Goal: Transaction & Acquisition: Book appointment/travel/reservation

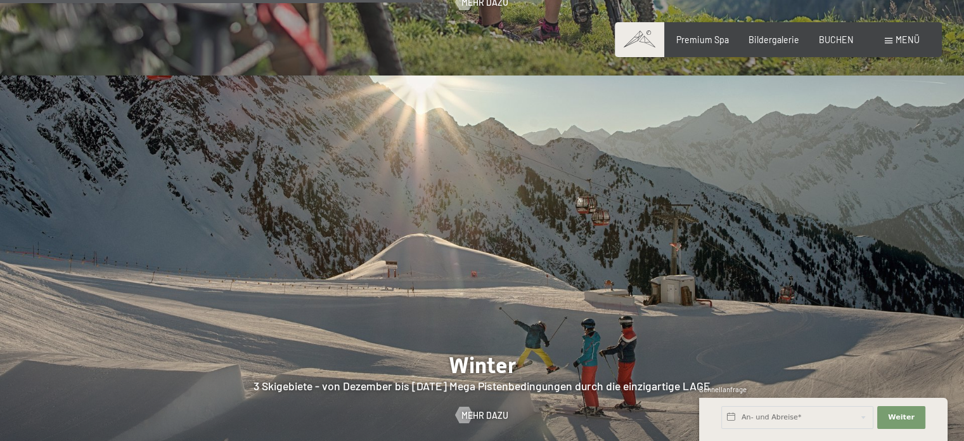
scroll to position [2789, 0]
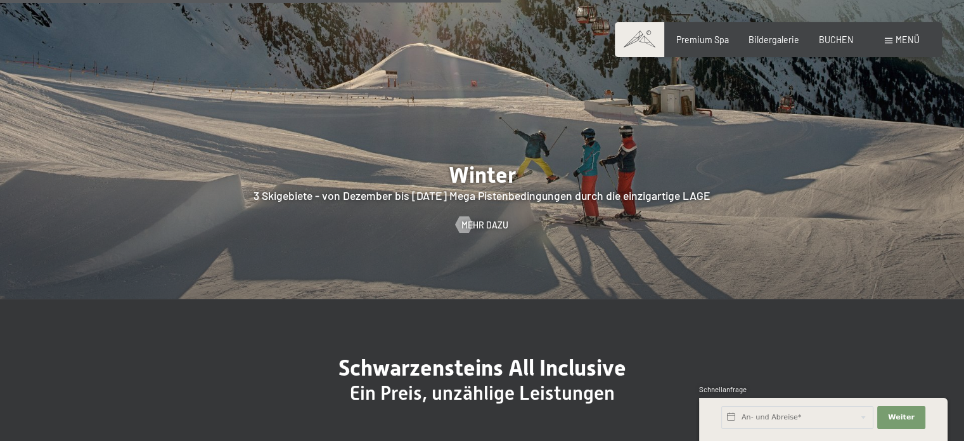
click at [889, 41] on span at bounding box center [889, 41] width 8 height 6
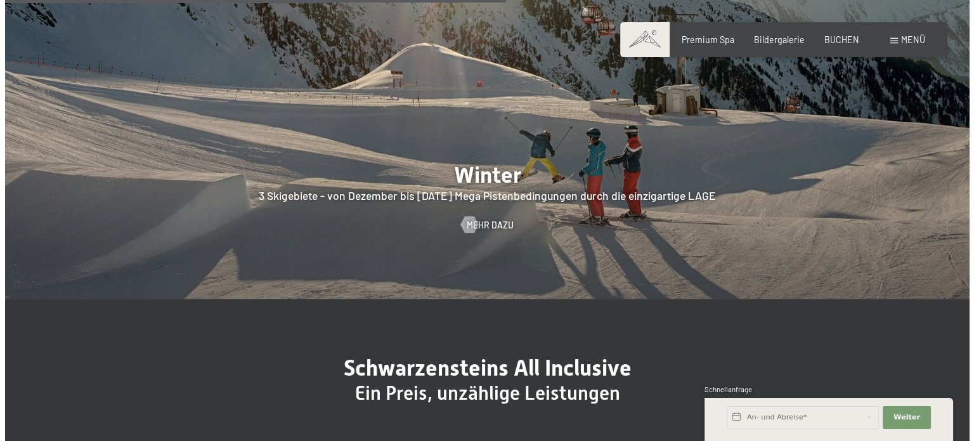
scroll to position [2805, 0]
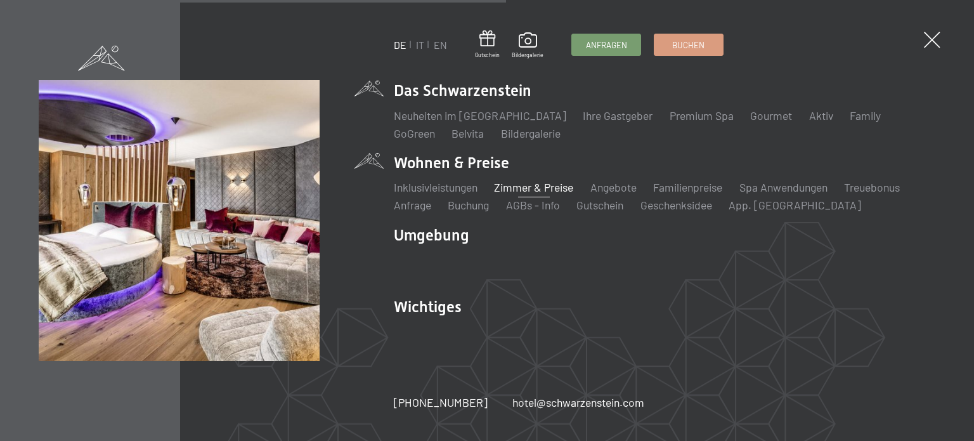
click at [519, 188] on link "Zimmer & Preise" at bounding box center [533, 187] width 79 height 14
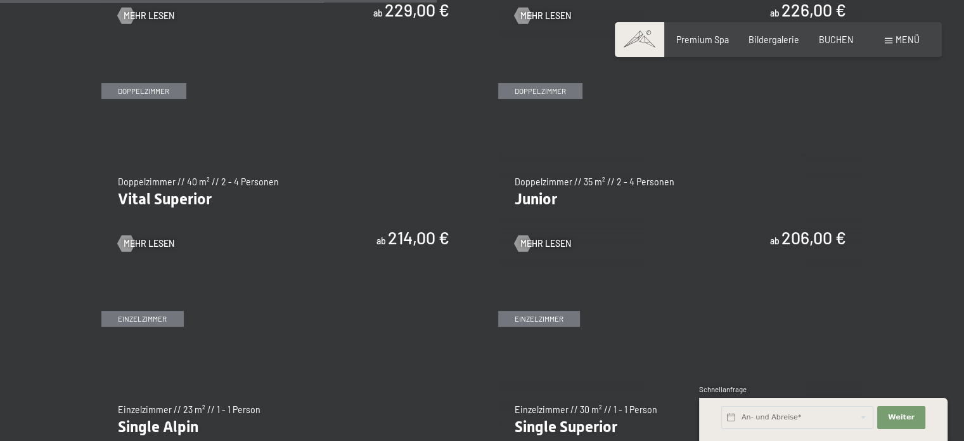
scroll to position [1585, 0]
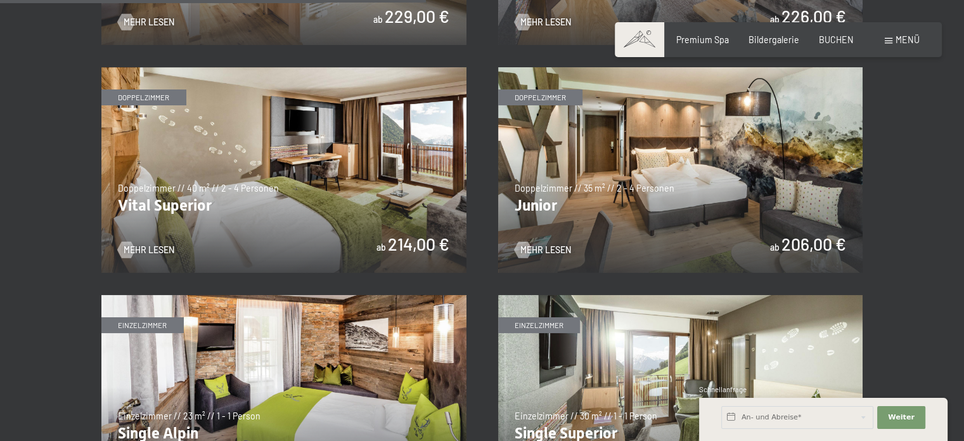
click at [602, 193] on img at bounding box center [680, 169] width 365 height 205
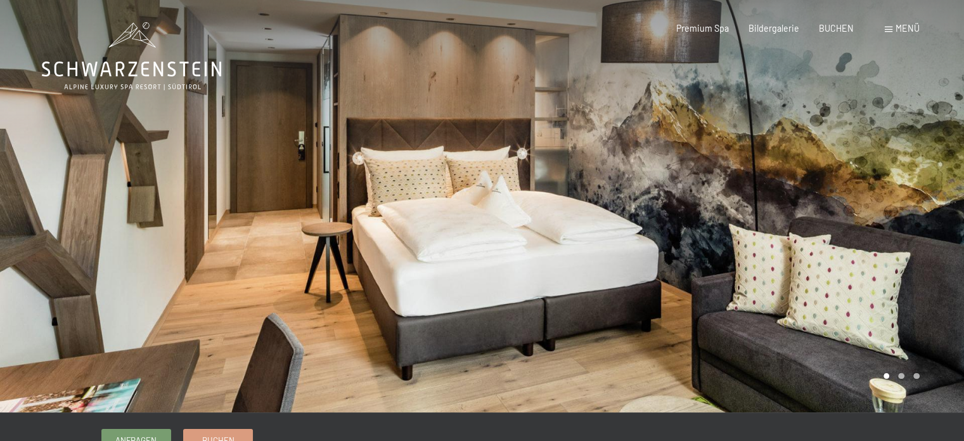
click at [783, 245] on div at bounding box center [723, 206] width 482 height 412
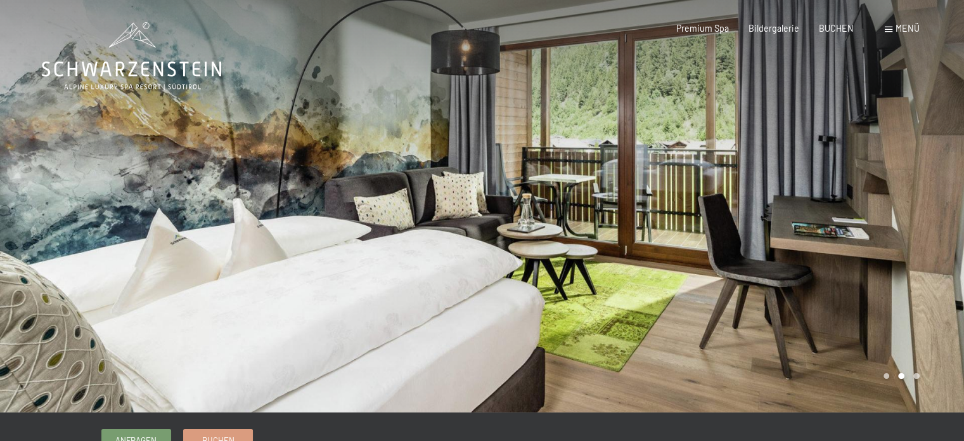
click at [780, 243] on div at bounding box center [723, 206] width 482 height 412
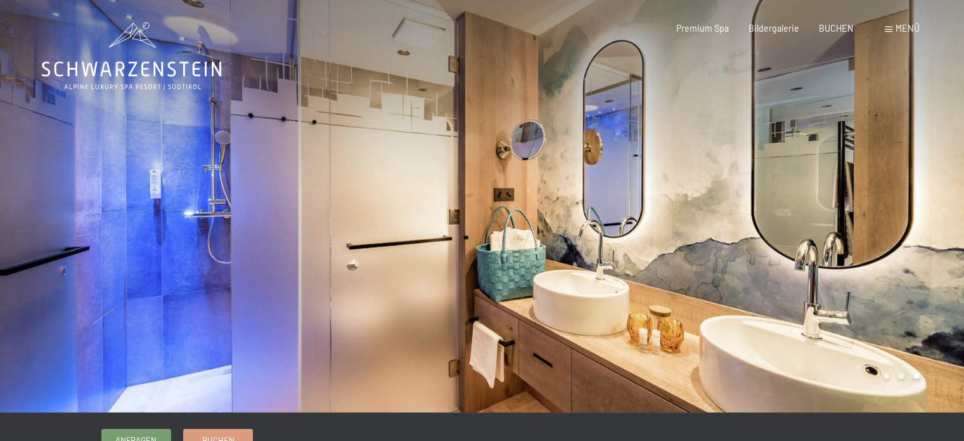
click at [780, 243] on div at bounding box center [723, 206] width 482 height 412
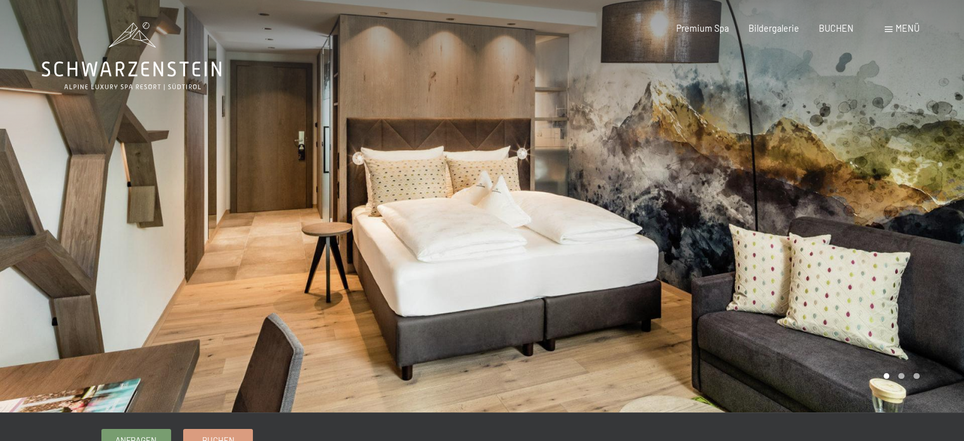
click at [780, 243] on div at bounding box center [723, 206] width 482 height 412
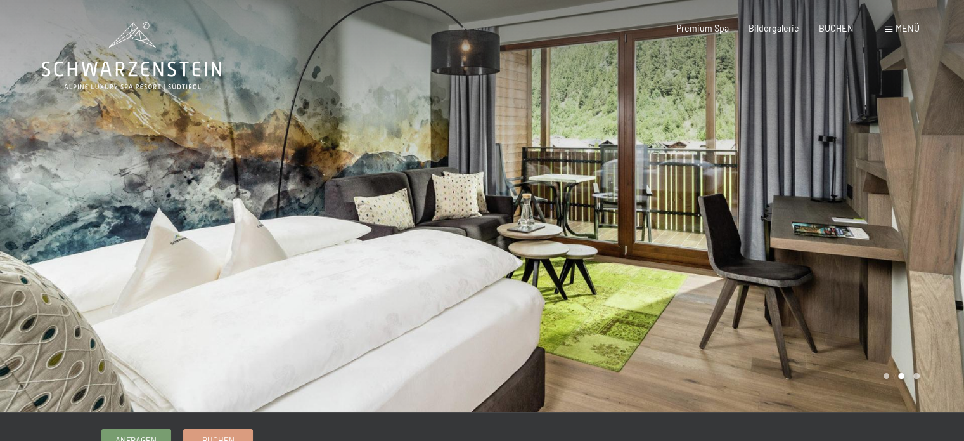
click at [780, 243] on div at bounding box center [723, 206] width 482 height 412
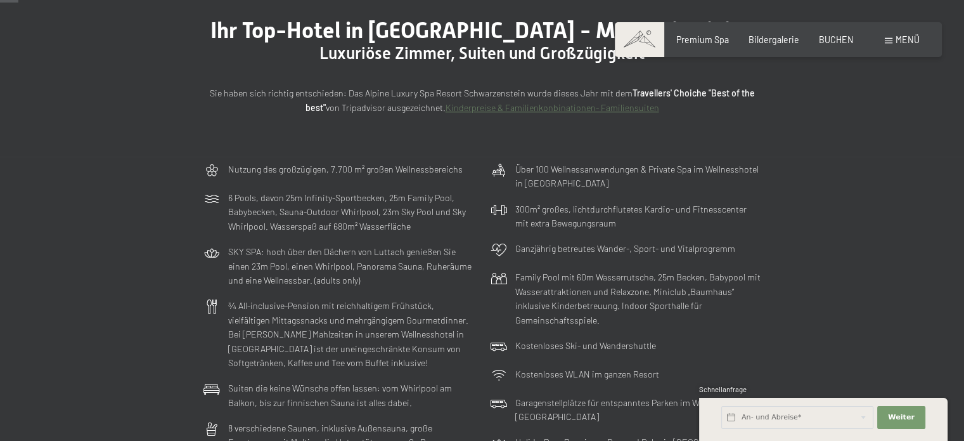
scroll to position [63, 0]
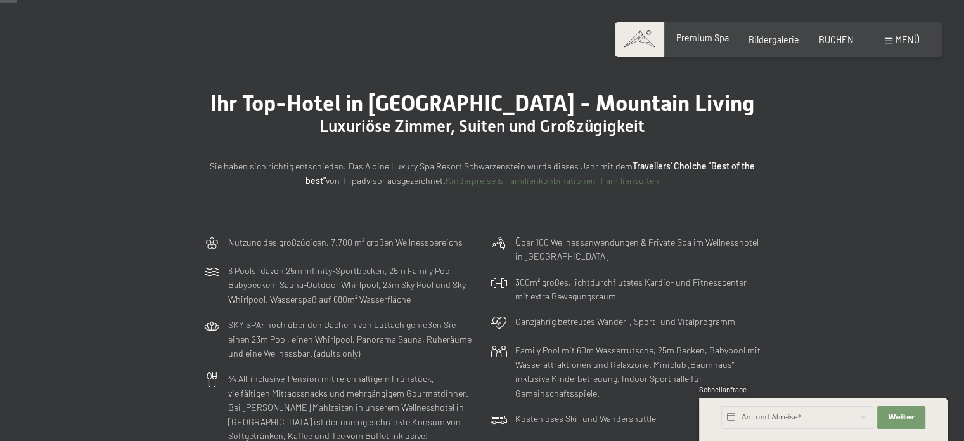
click at [702, 41] on span "Premium Spa" at bounding box center [702, 37] width 53 height 11
